Goal: Task Accomplishment & Management: Understand process/instructions

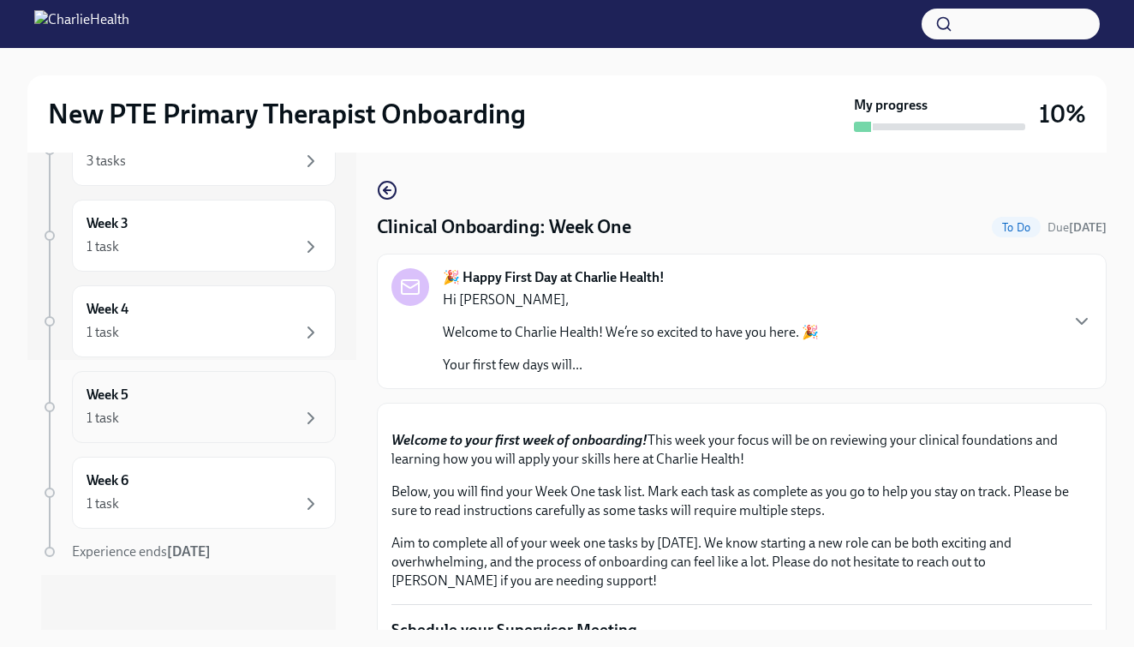
scroll to position [270, 0]
click at [182, 492] on div "Week 6 1 task" at bounding box center [204, 492] width 235 height 43
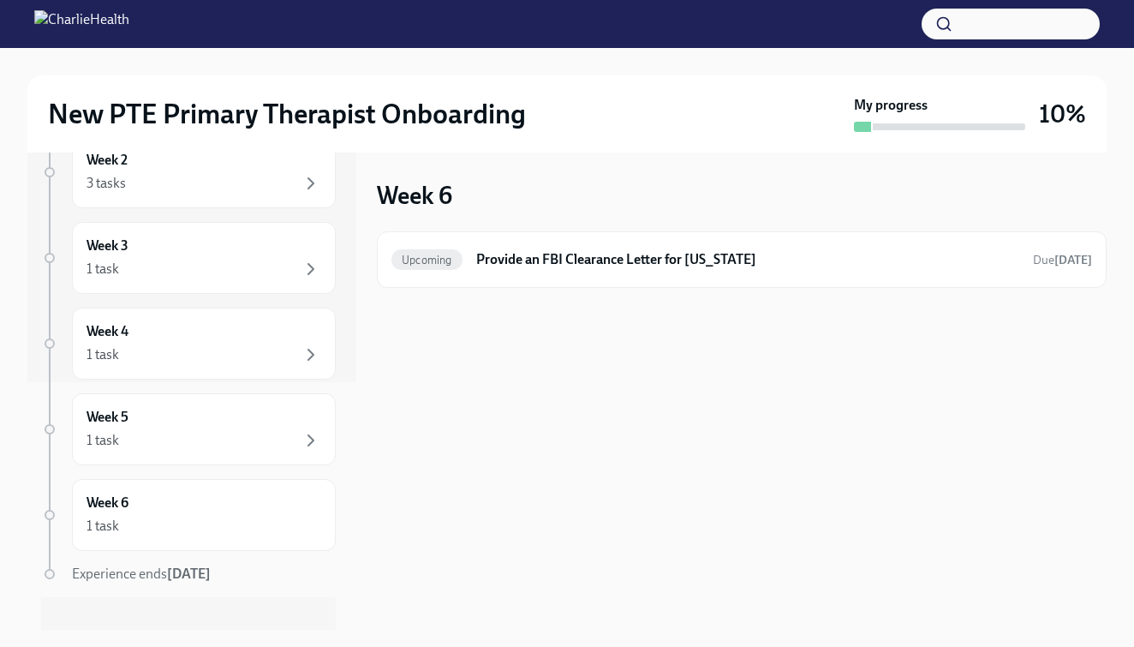
scroll to position [248, 0]
click at [163, 403] on div "Week 5 1 task" at bounding box center [204, 428] width 264 height 72
click at [192, 345] on div "1 task" at bounding box center [204, 353] width 235 height 21
click at [198, 283] on div "Week 3 1 task" at bounding box center [204, 257] width 264 height 72
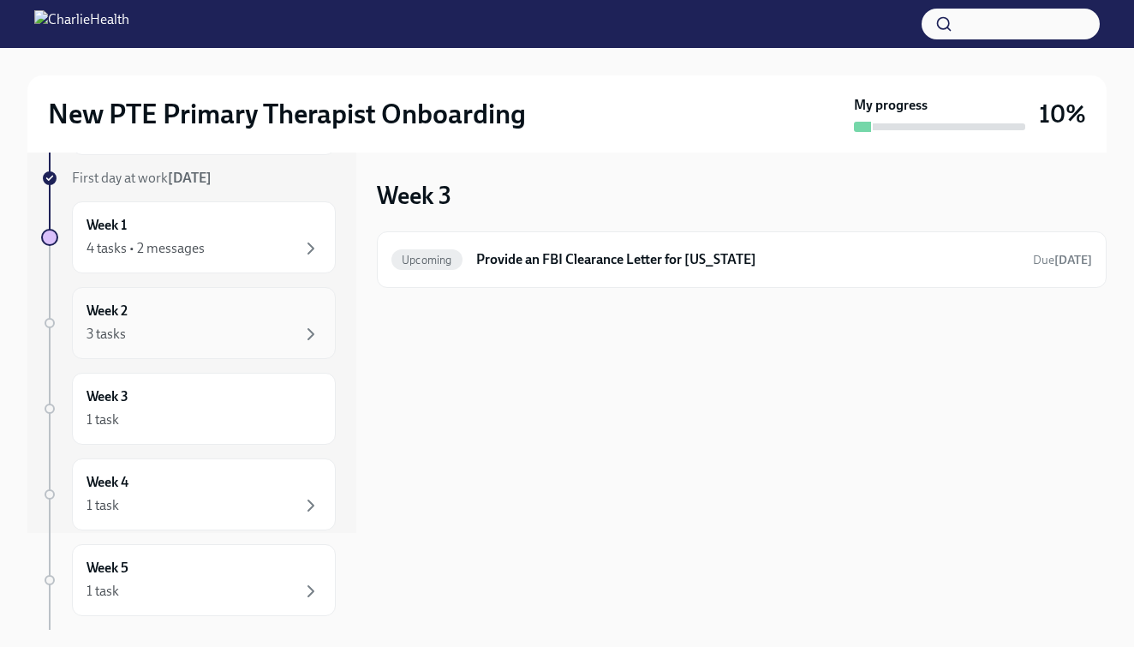
scroll to position [90, 0]
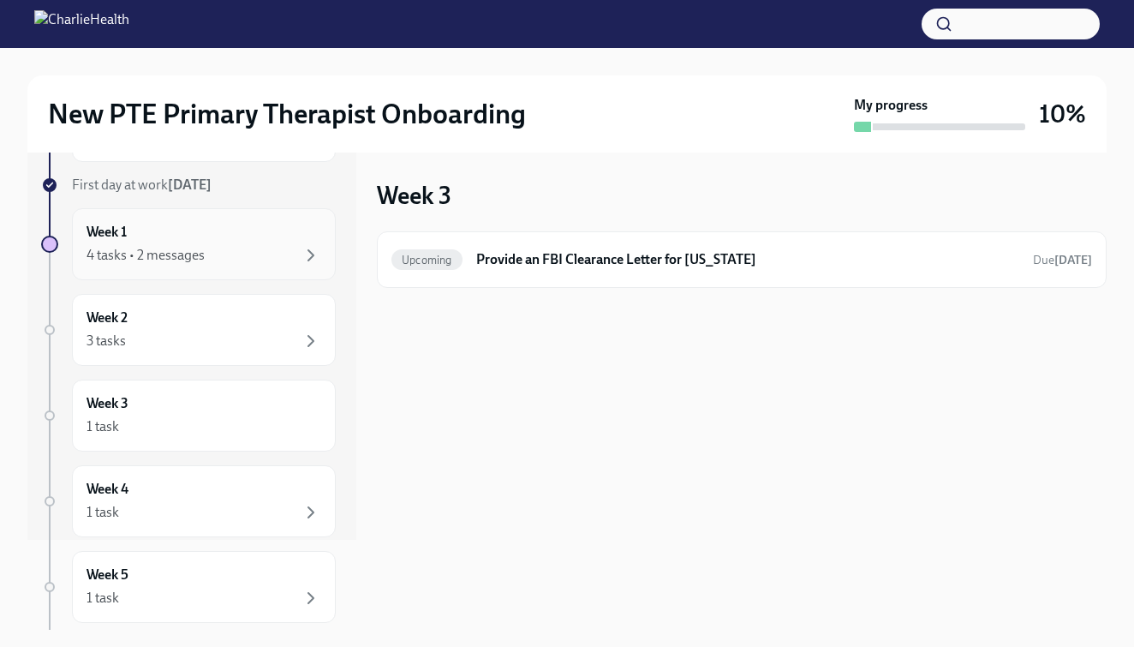
click at [205, 248] on div "4 tasks • 2 messages" at bounding box center [204, 255] width 235 height 21
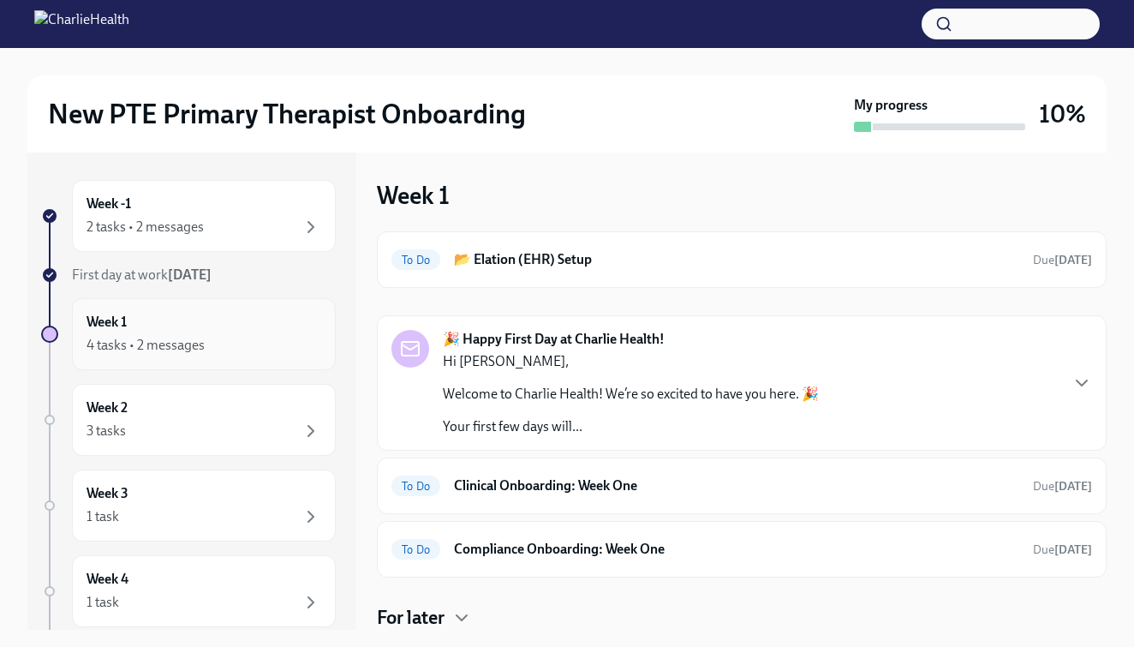
scroll to position [2, 0]
click at [211, 218] on div "2 tasks • 2 messages" at bounding box center [204, 225] width 235 height 21
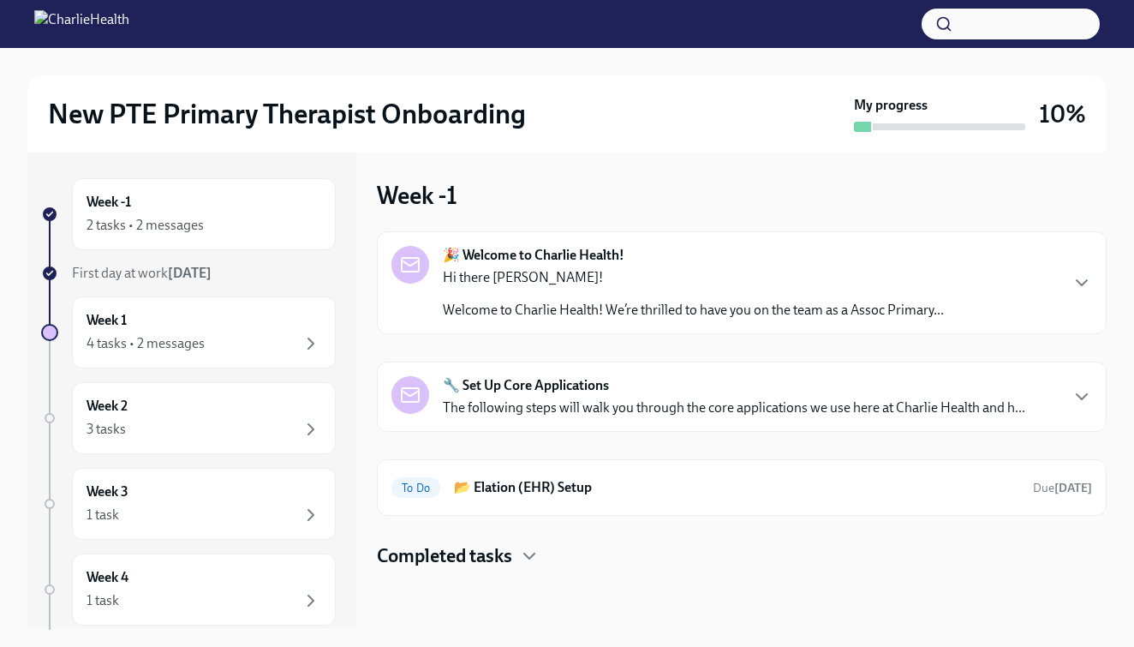
click at [677, 316] on p "Welcome to Charlie Health! We’re thrilled to have you on the team as a Assoc Pr…" at bounding box center [693, 310] width 501 height 19
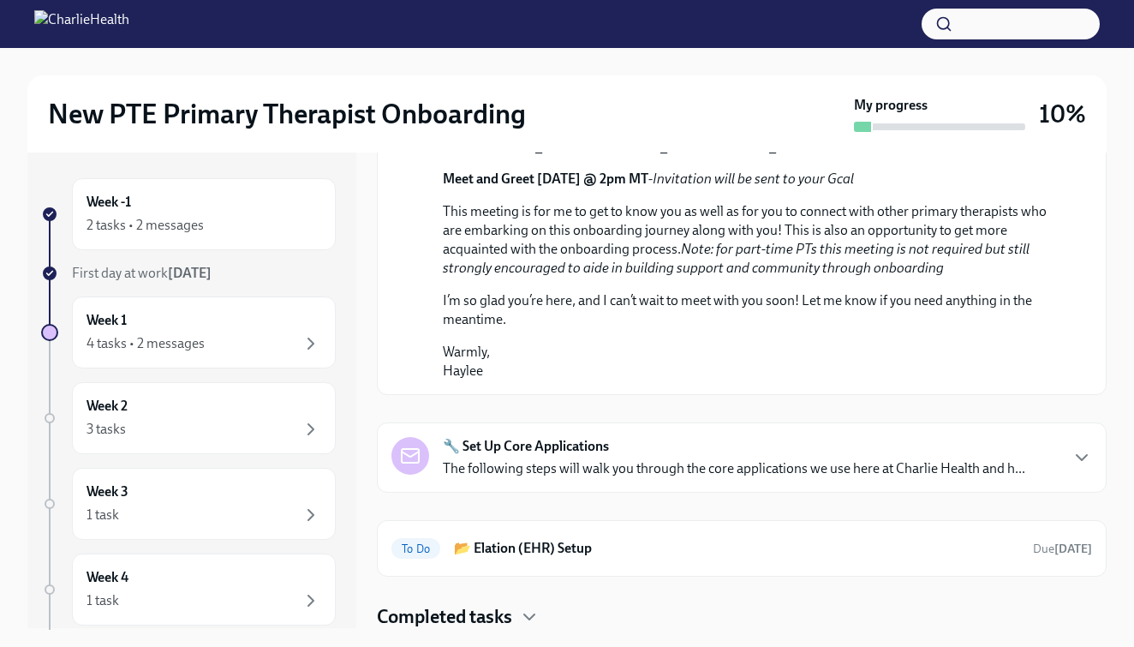
scroll to position [905, 0]
click at [1083, 462] on icon "button" at bounding box center [1081, 457] width 21 height 21
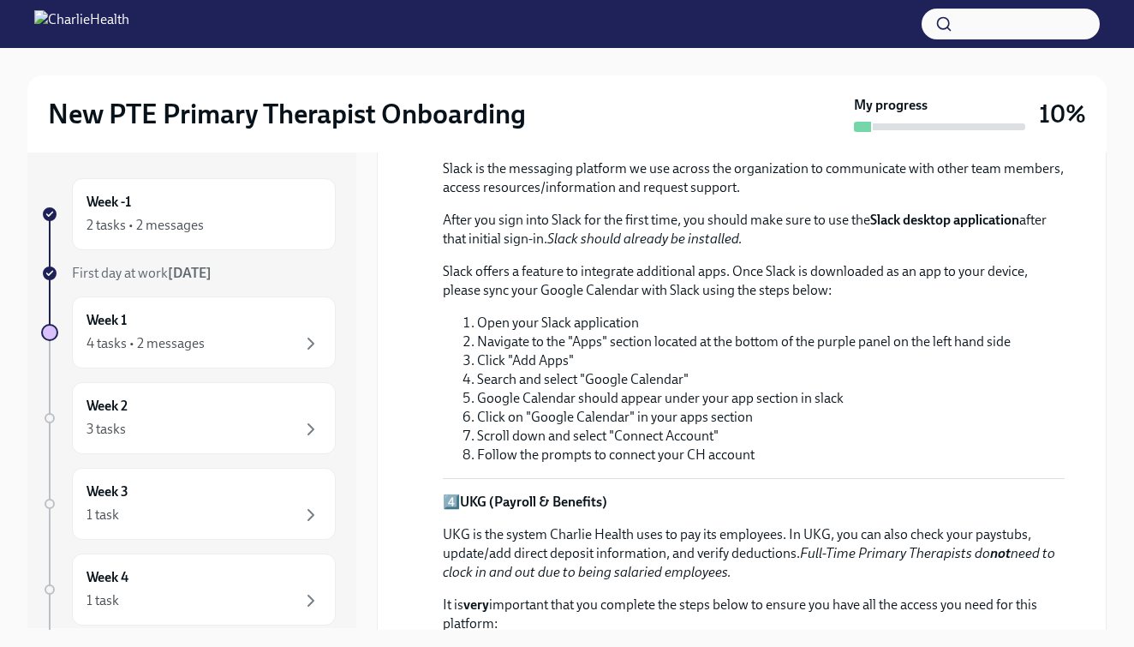
scroll to position [1559, 0]
